Goal: Information Seeking & Learning: Learn about a topic

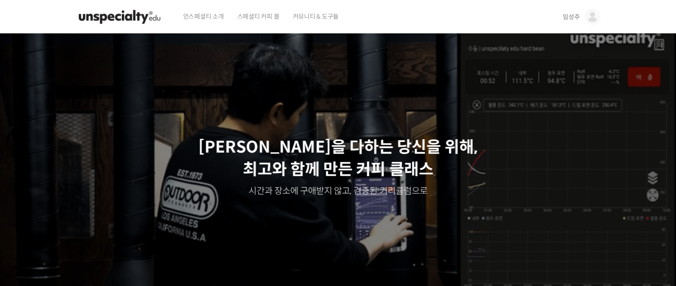
click at [569, 13] on span "임성주" at bounding box center [571, 17] width 17 height 8
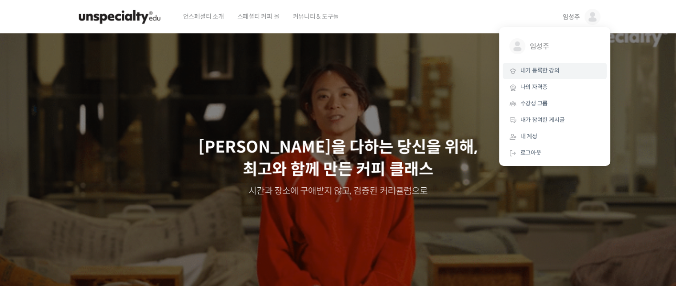
click at [552, 72] on span "내가 등록한 강의" at bounding box center [539, 71] width 39 height 8
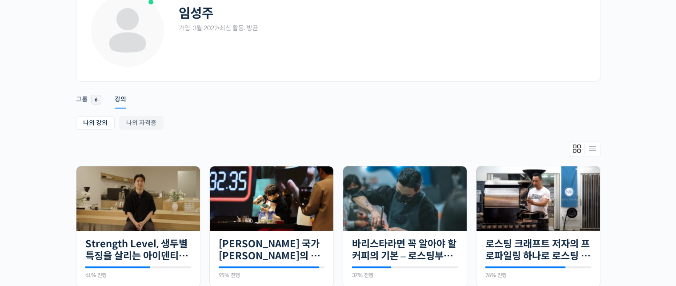
scroll to position [178, 0]
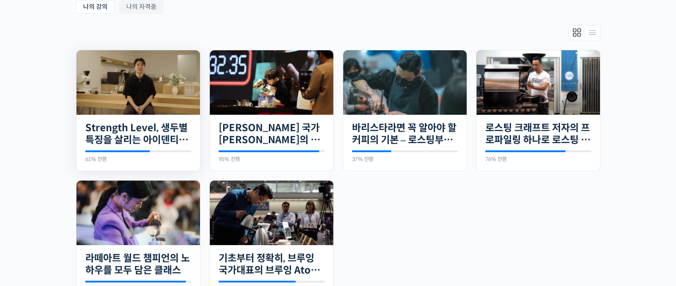
click at [175, 94] on img at bounding box center [138, 82] width 124 height 64
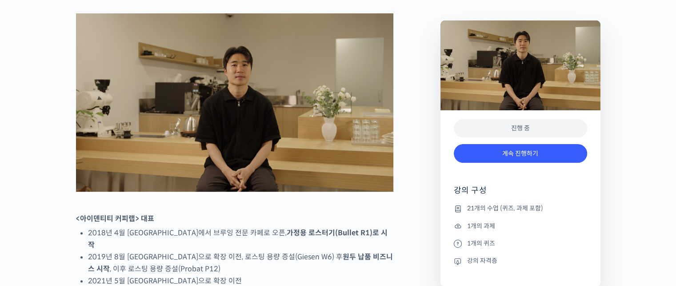
scroll to position [622, 0]
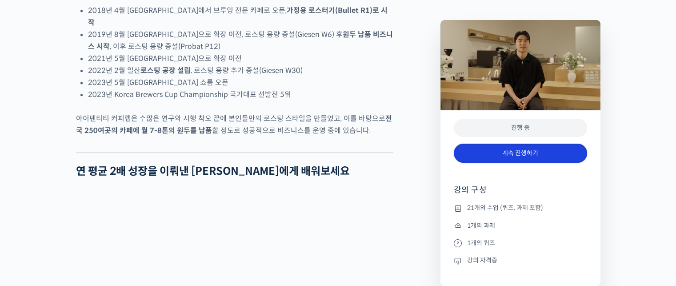
click at [531, 151] on link "계속 진행하기" at bounding box center [520, 153] width 133 height 19
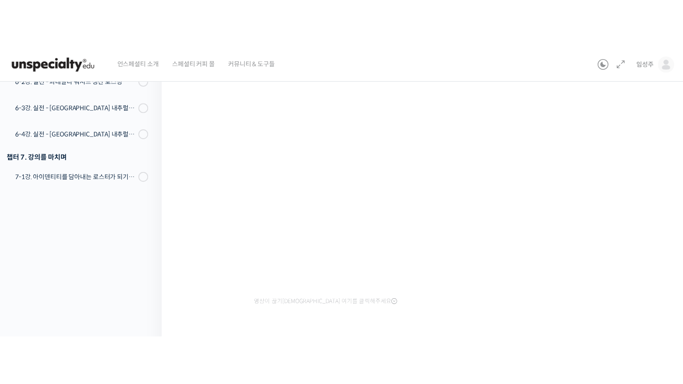
scroll to position [457, 0]
